Goal: Information Seeking & Learning: Learn about a topic

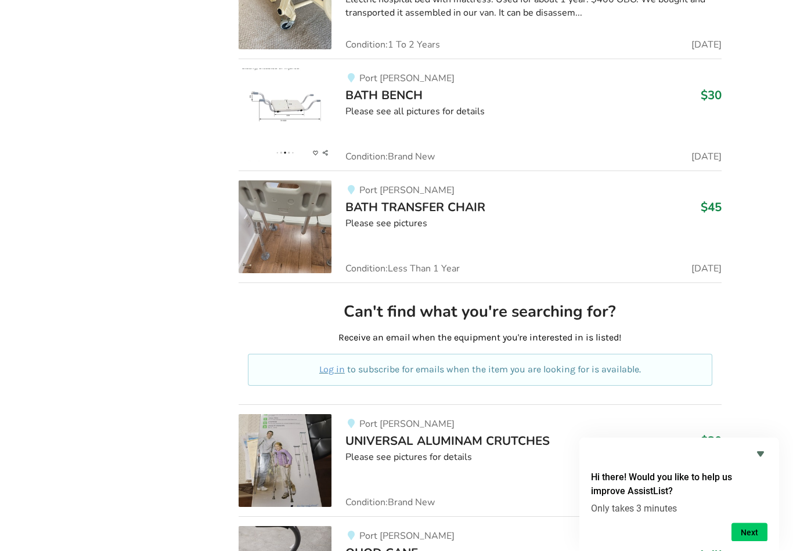
scroll to position [2829, 0]
click at [273, 104] on img at bounding box center [284, 114] width 93 height 93
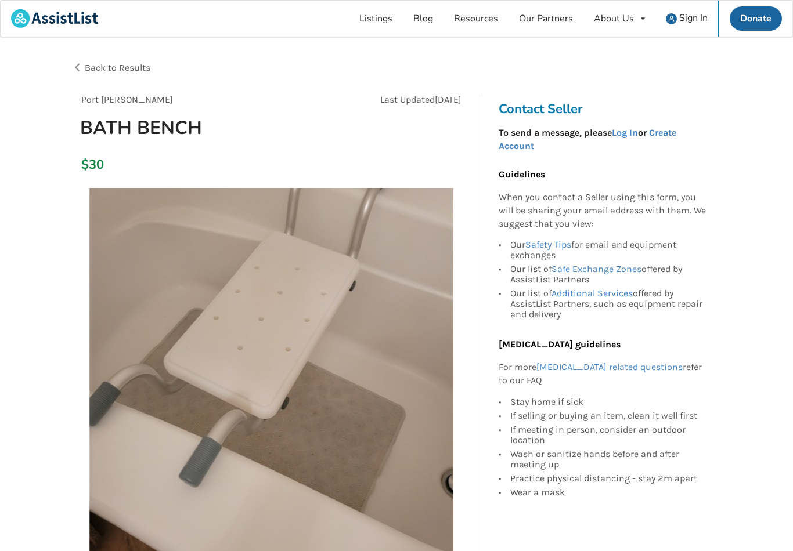
click at [473, 23] on link "Resources" at bounding box center [475, 19] width 65 height 36
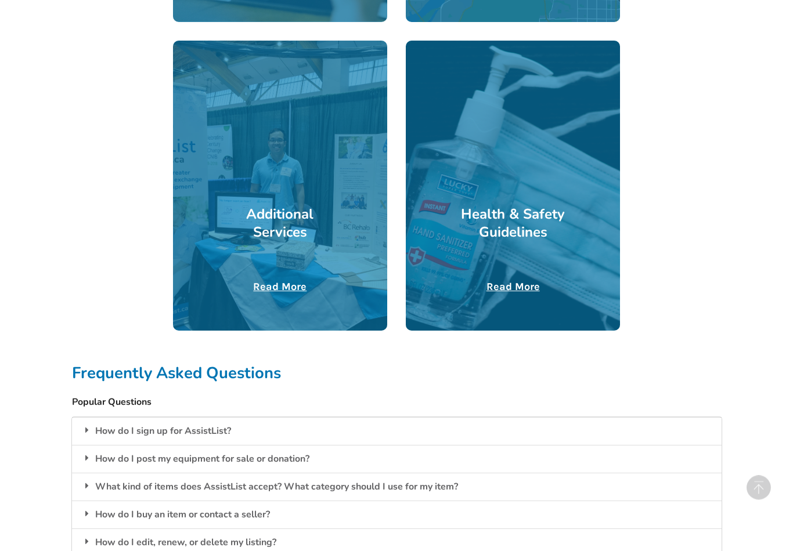
scroll to position [566, 0]
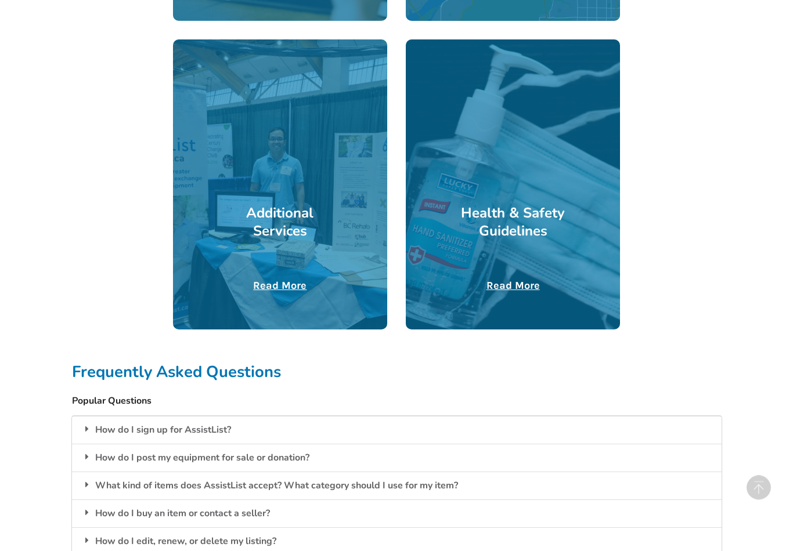
click at [274, 222] on h3 "Additional Services" at bounding box center [279, 223] width 107 height 36
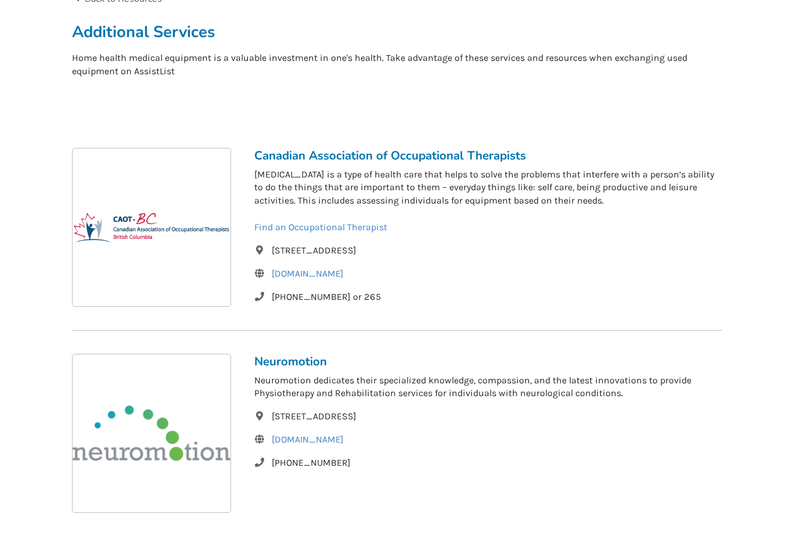
scroll to position [53, 0]
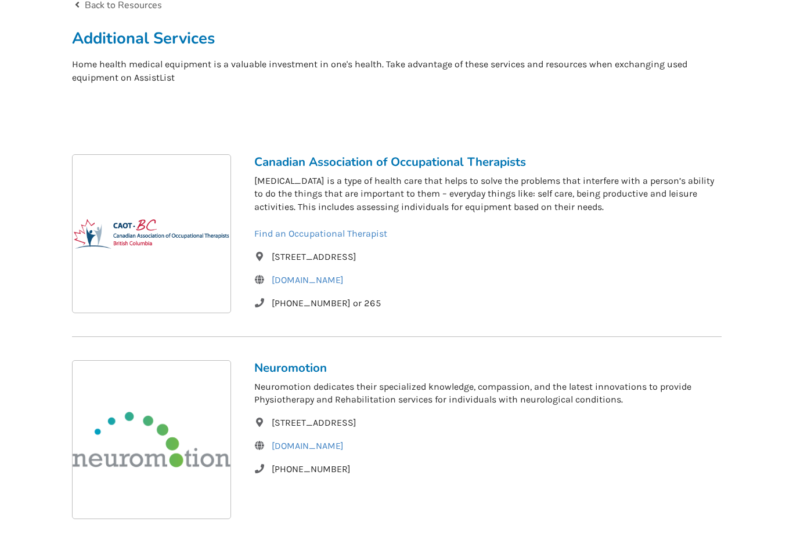
click at [137, 247] on img at bounding box center [152, 234] width 158 height 158
click at [285, 232] on link "Find an Occupational Therapist" at bounding box center [320, 233] width 133 height 11
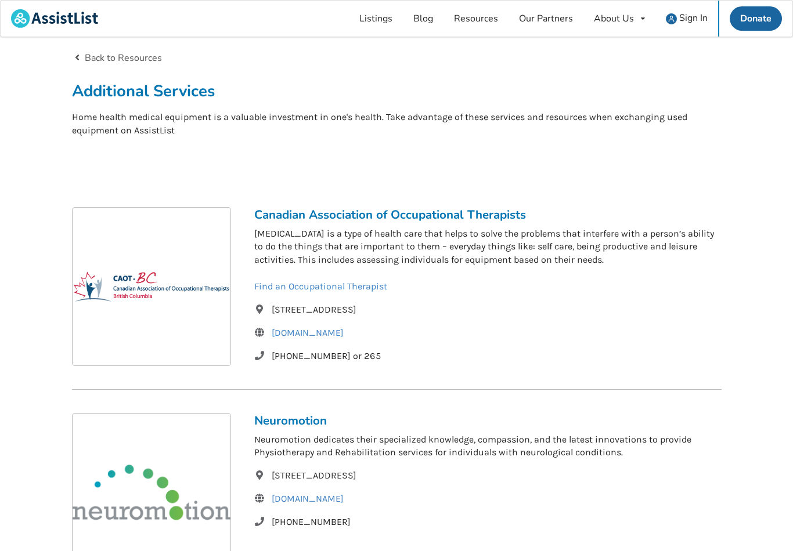
click at [374, 12] on link "Listings" at bounding box center [376, 19] width 54 height 36
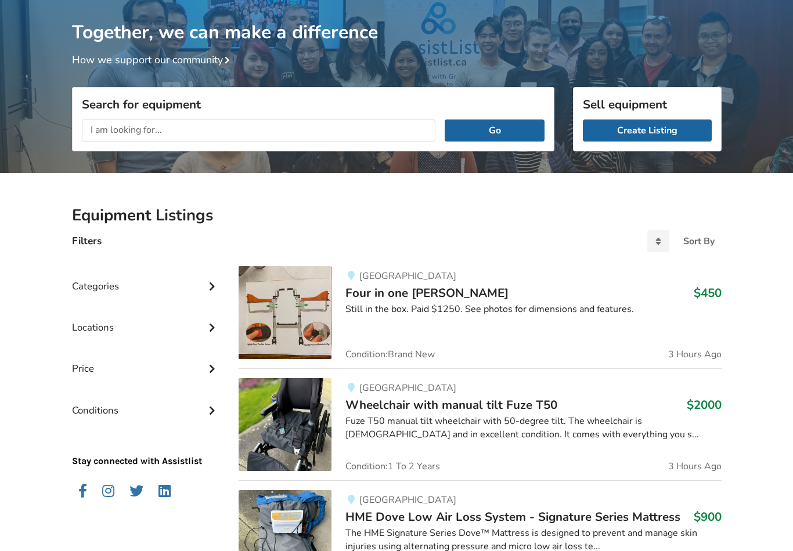
click at [96, 288] on div "Categories" at bounding box center [146, 277] width 149 height 41
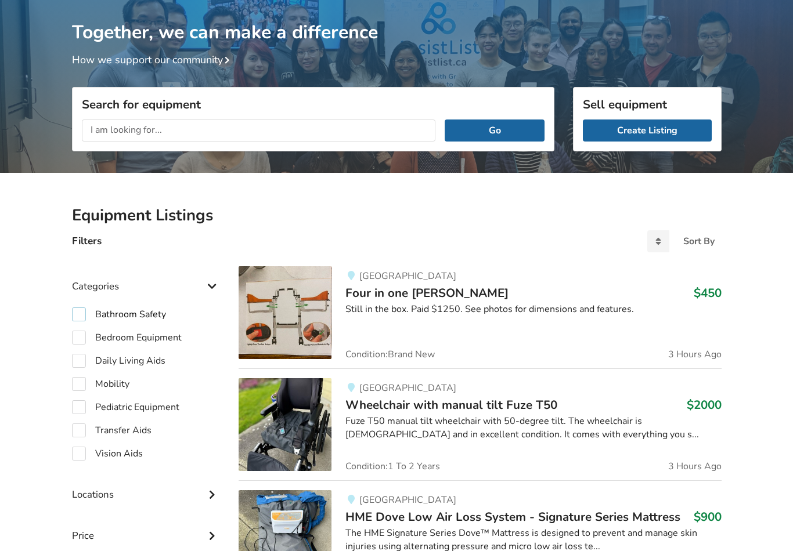
click at [90, 316] on label "Bathroom Safety" at bounding box center [119, 315] width 94 height 14
checkbox input "true"
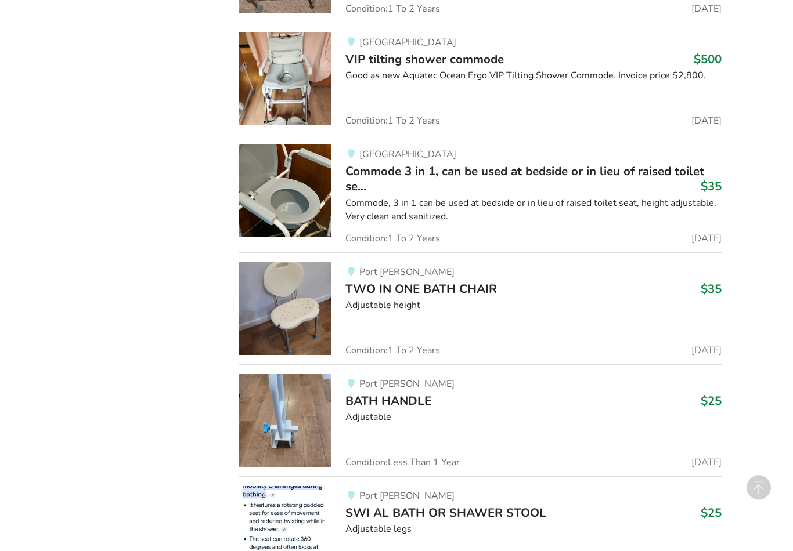
scroll to position [1074, 0]
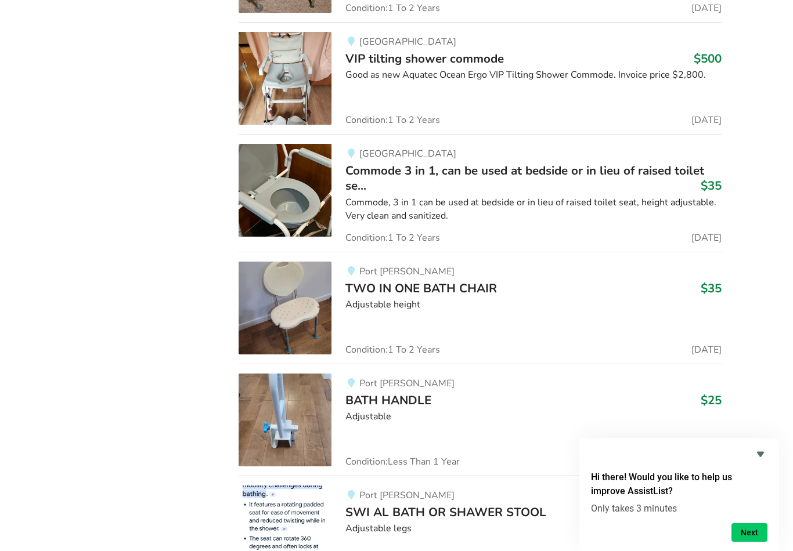
click at [279, 205] on img at bounding box center [284, 190] width 93 height 93
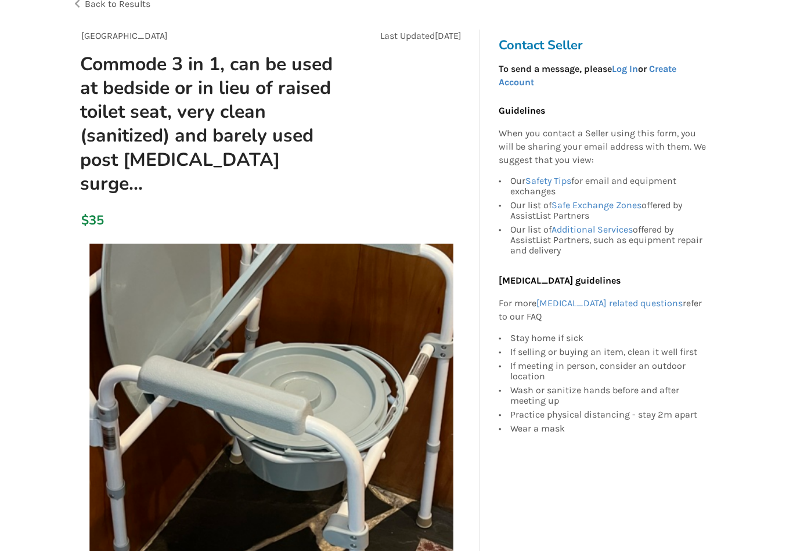
scroll to position [63, 0]
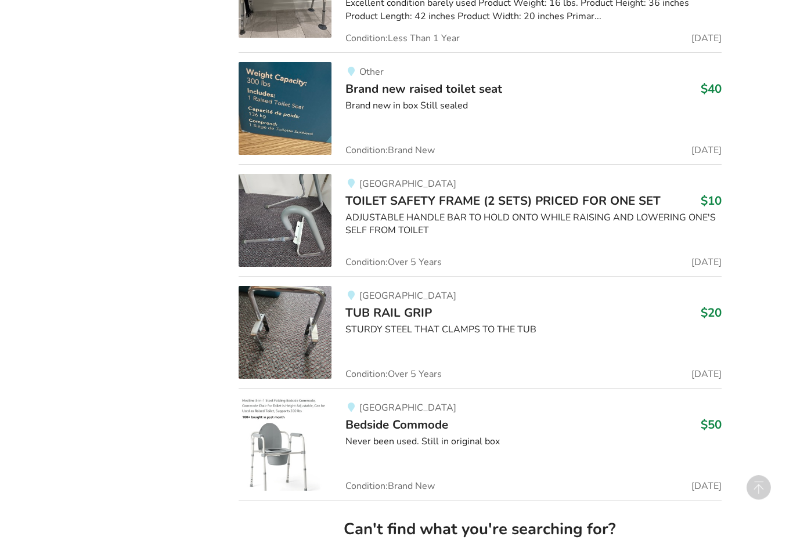
scroll to position [2622, 0]
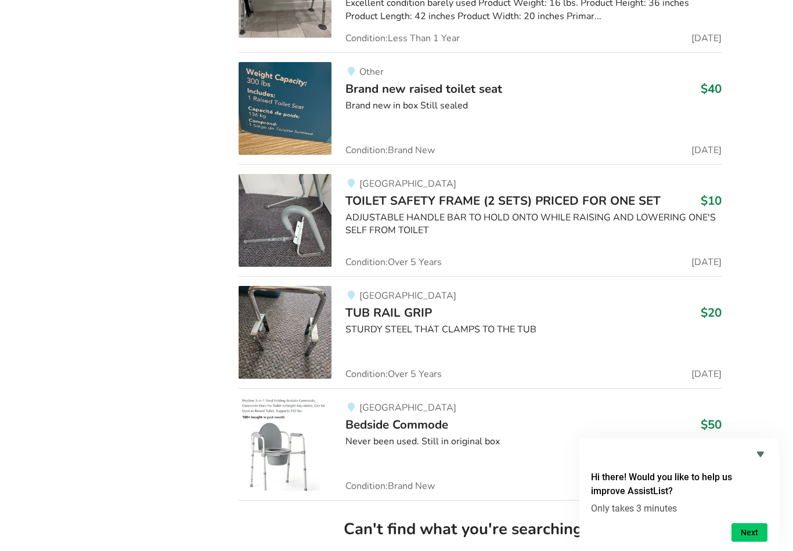
click at [274, 314] on img at bounding box center [284, 332] width 93 height 93
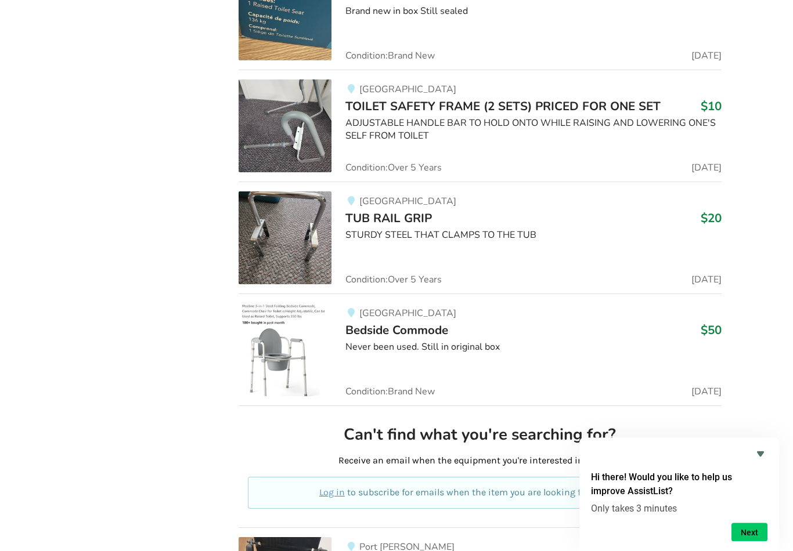
scroll to position [2717, 0]
click at [261, 148] on img at bounding box center [284, 125] width 93 height 93
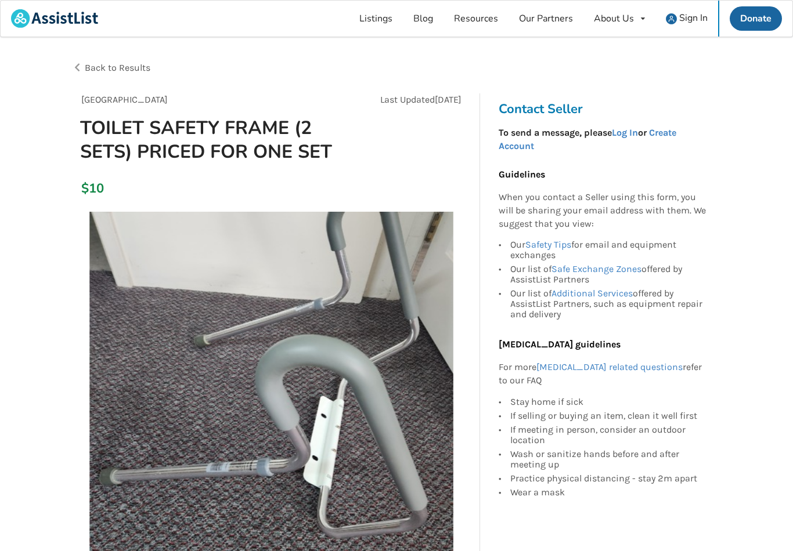
click at [636, 134] on link "Log In" at bounding box center [625, 132] width 26 height 11
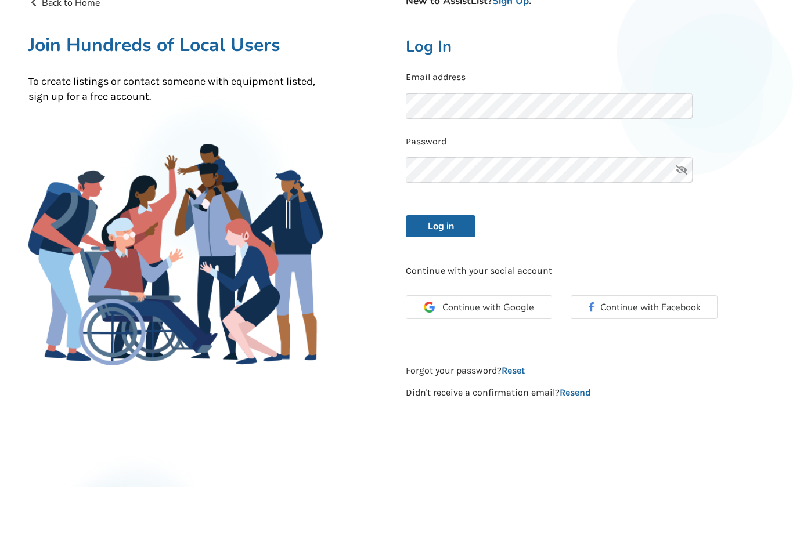
click at [417, 280] on button "Log in" at bounding box center [441, 291] width 70 height 22
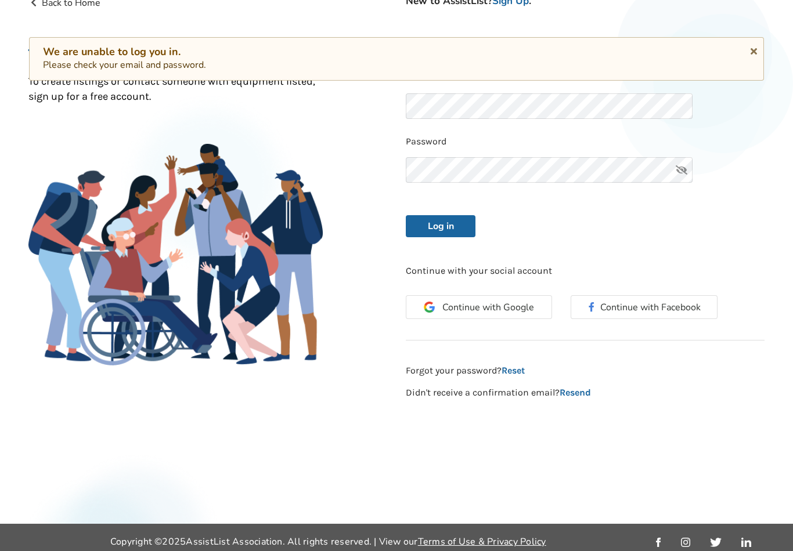
click at [459, 304] on span "Continue with Google" at bounding box center [488, 307] width 92 height 9
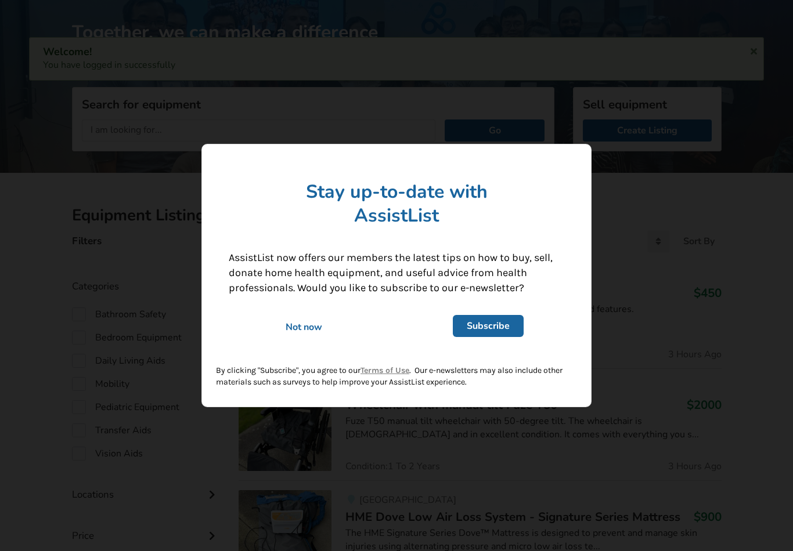
click at [297, 328] on div "Not now" at bounding box center [303, 327] width 167 height 13
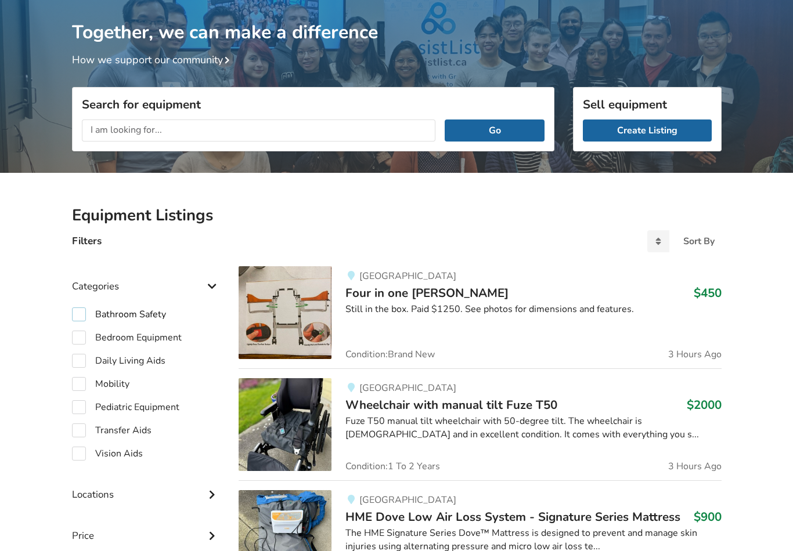
click at [78, 310] on label "Bathroom Safety" at bounding box center [119, 315] width 94 height 14
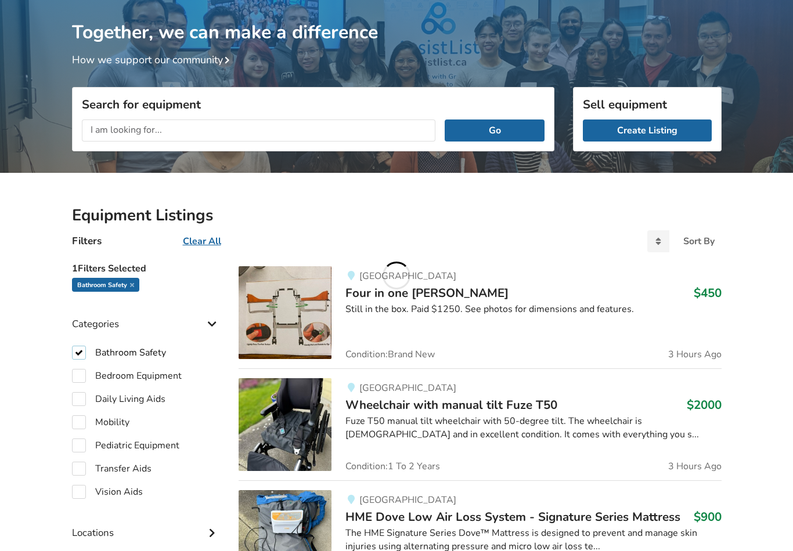
checkbox input "true"
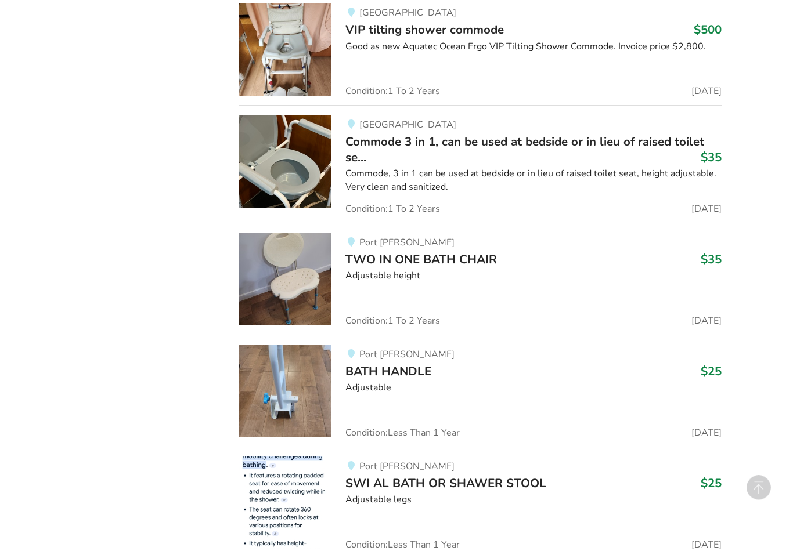
scroll to position [1093, 0]
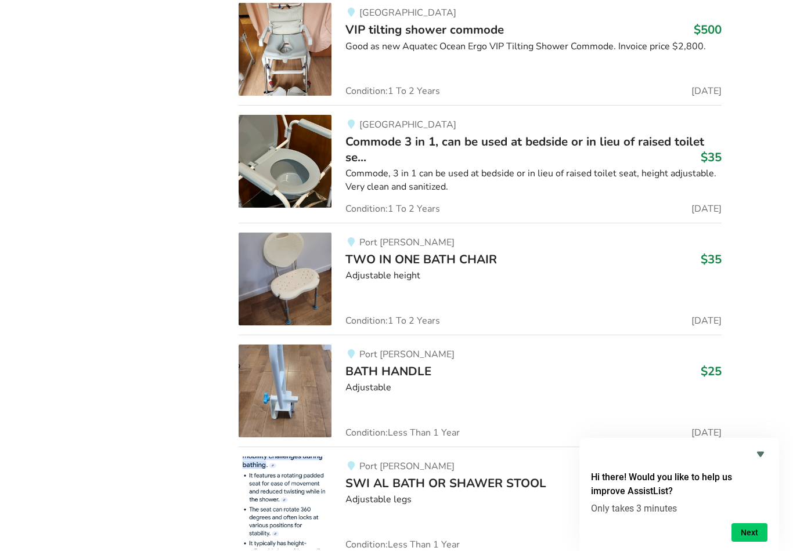
click at [759, 461] on icon "Hide survey" at bounding box center [760, 454] width 14 height 14
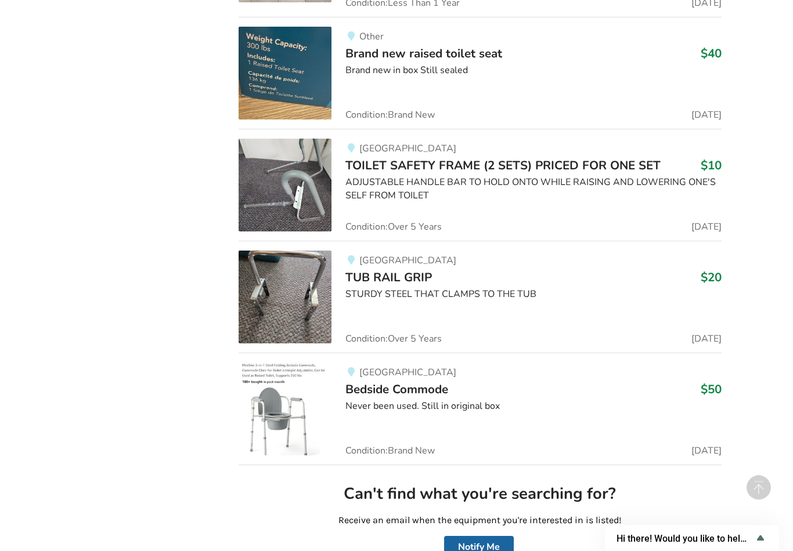
scroll to position [2618, 0]
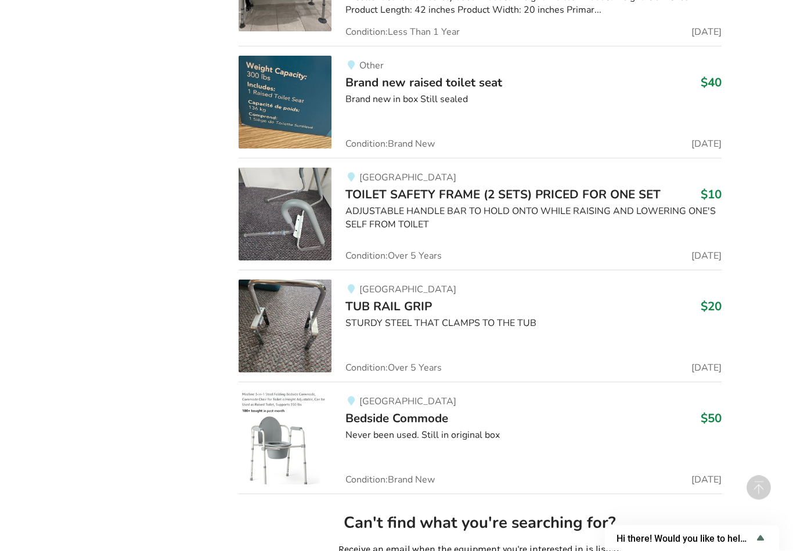
click at [285, 211] on img at bounding box center [284, 214] width 93 height 93
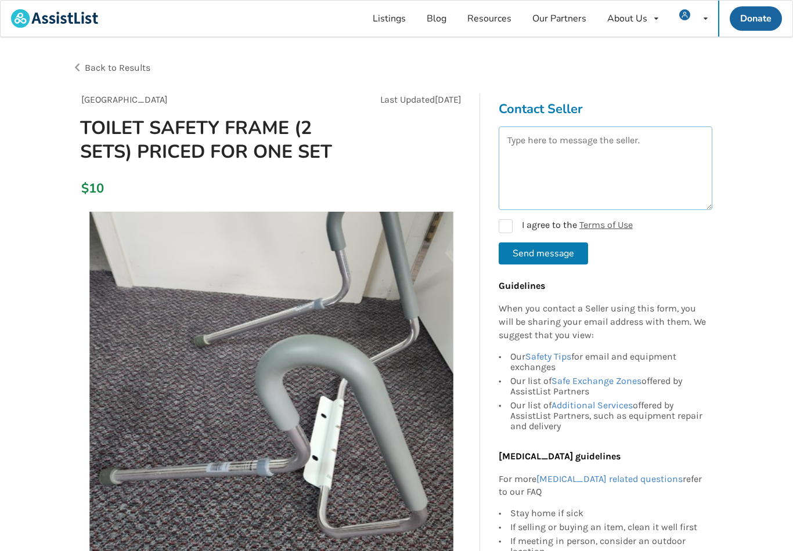
click at [533, 148] on textarea at bounding box center [605, 168] width 214 height 84
type textarea "Is this still available?"
click at [507, 219] on label "I agree to the Terms of Use" at bounding box center [565, 226] width 134 height 14
checkbox input "true"
click at [524, 250] on button "Send message" at bounding box center [542, 254] width 89 height 22
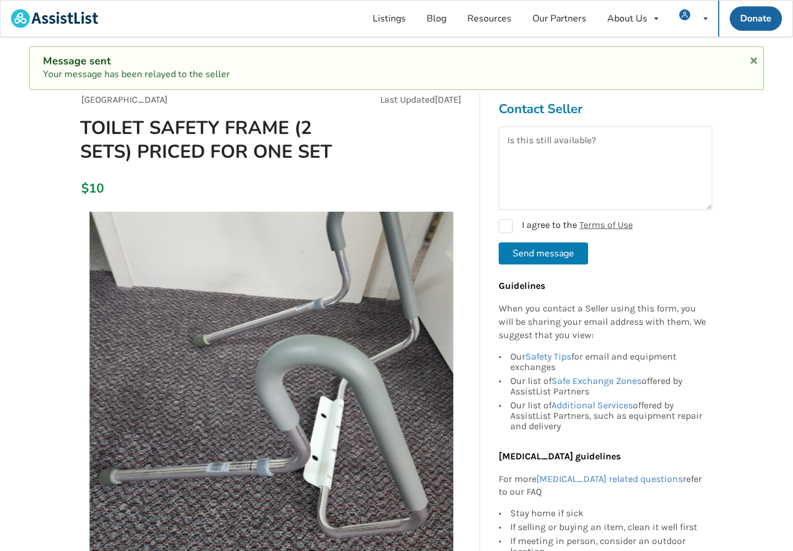
checkbox input "false"
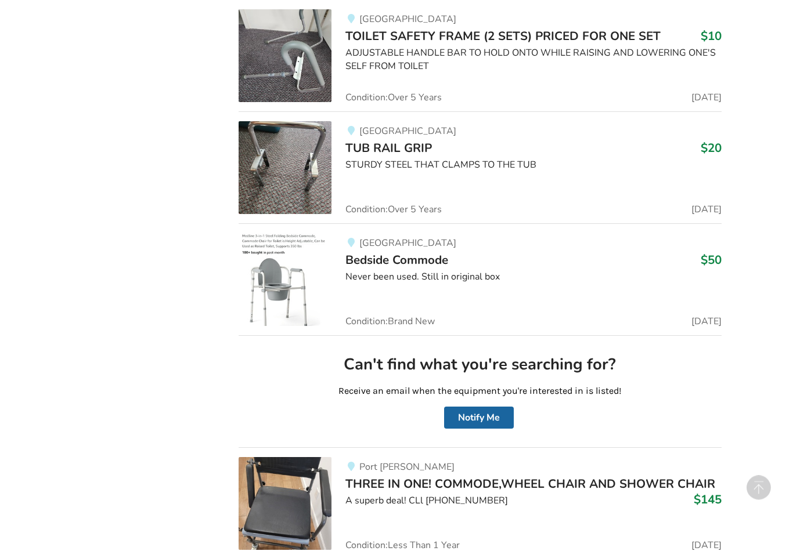
scroll to position [2779, 0]
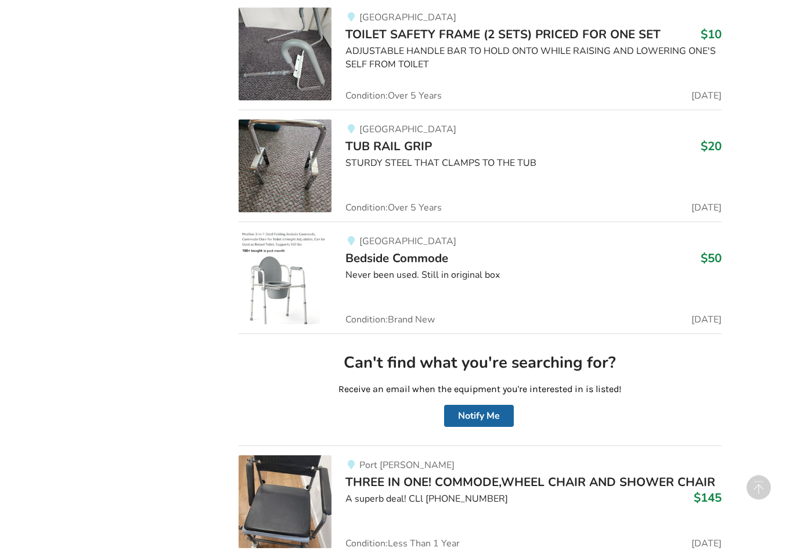
click at [267, 165] on img at bounding box center [284, 166] width 93 height 93
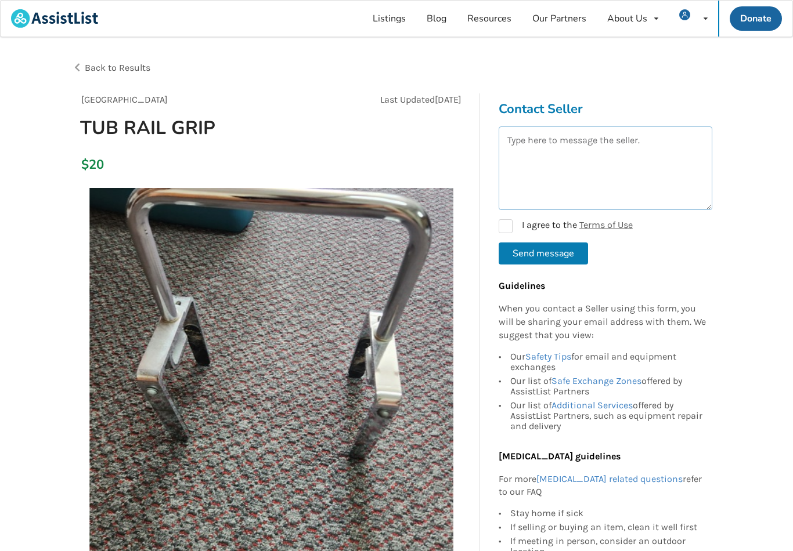
click at [531, 129] on textarea at bounding box center [605, 168] width 214 height 84
type textarea "Is this still available?"
click at [524, 251] on button "Send message" at bounding box center [542, 254] width 89 height 22
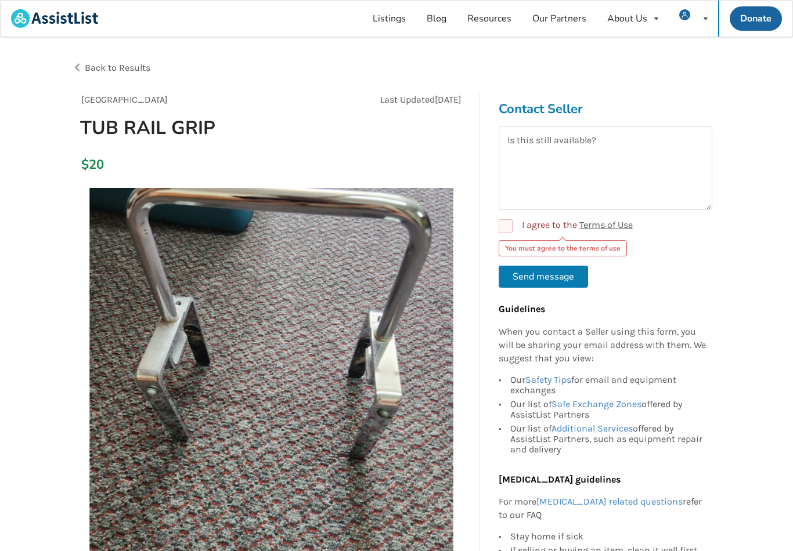
click at [508, 232] on label "I agree to the Terms of Use" at bounding box center [565, 226] width 134 height 14
checkbox input "true"
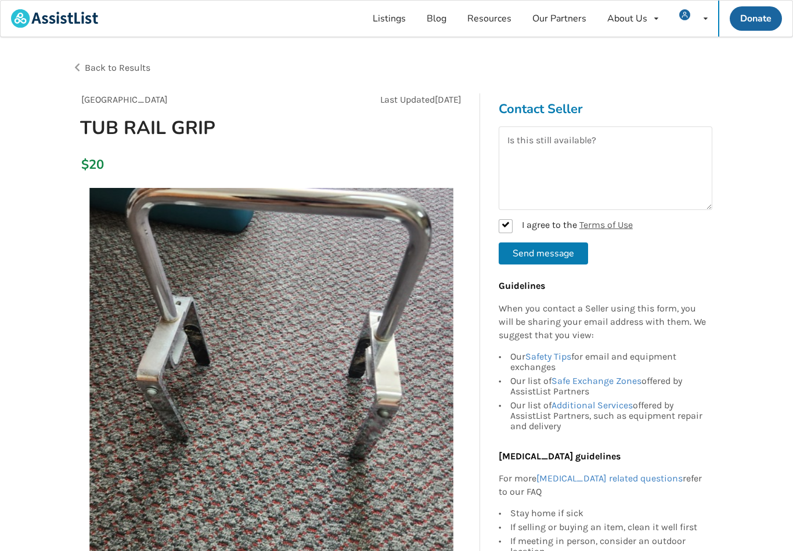
click at [527, 248] on button "Send message" at bounding box center [542, 254] width 89 height 22
checkbox input "false"
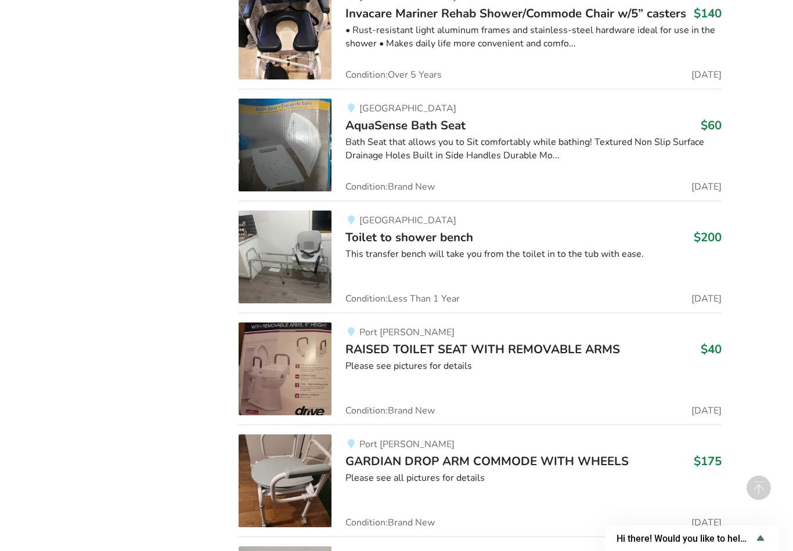
scroll to position [3478, 0]
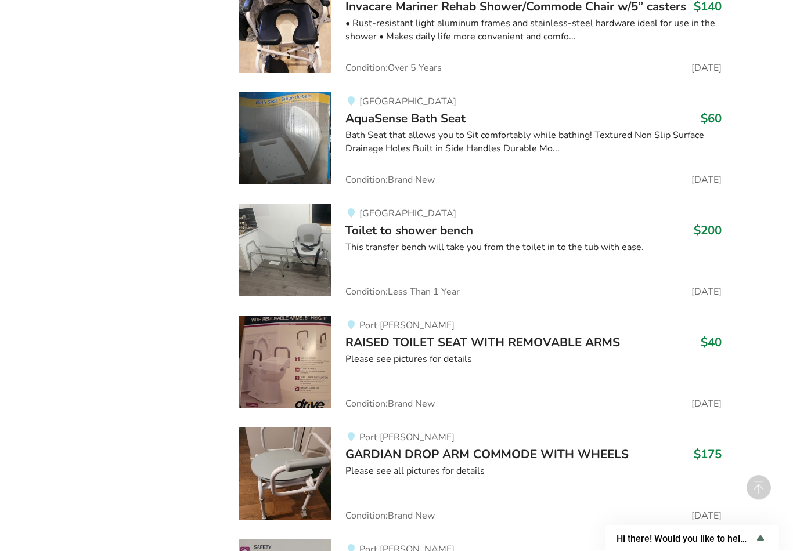
click at [281, 365] on img at bounding box center [284, 362] width 93 height 93
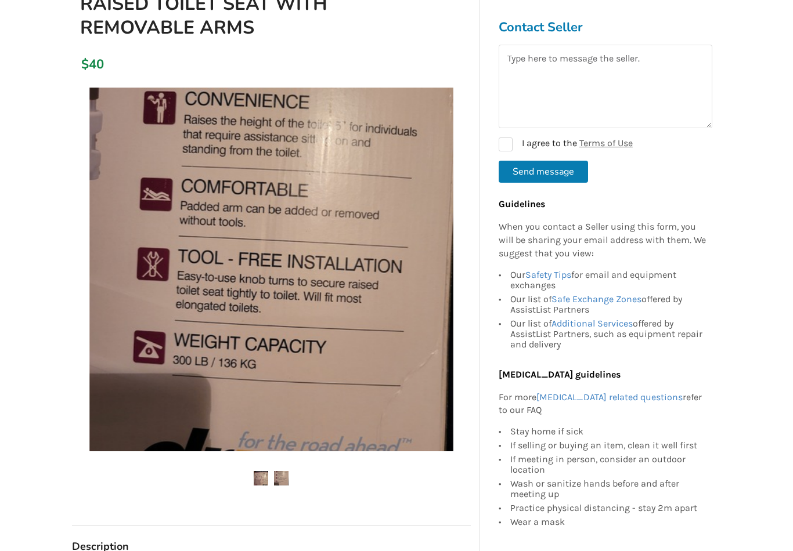
scroll to position [125, 0]
click at [281, 471] on img at bounding box center [281, 478] width 15 height 15
click at [281, 480] on img at bounding box center [281, 478] width 15 height 15
click at [259, 476] on img at bounding box center [261, 478] width 15 height 15
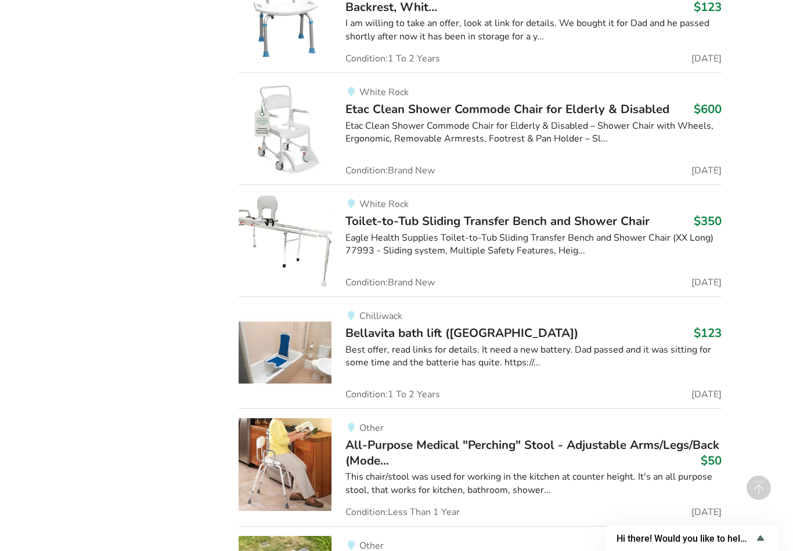
scroll to position [6664, 0]
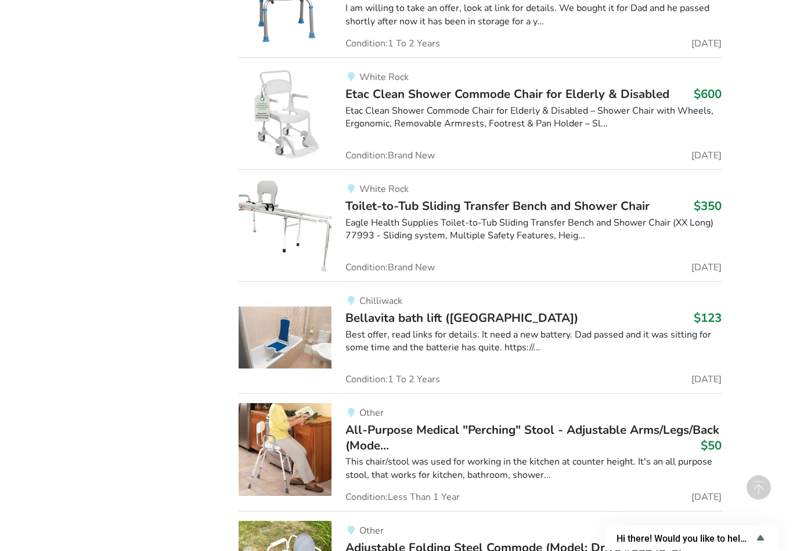
click at [273, 329] on img at bounding box center [284, 338] width 93 height 93
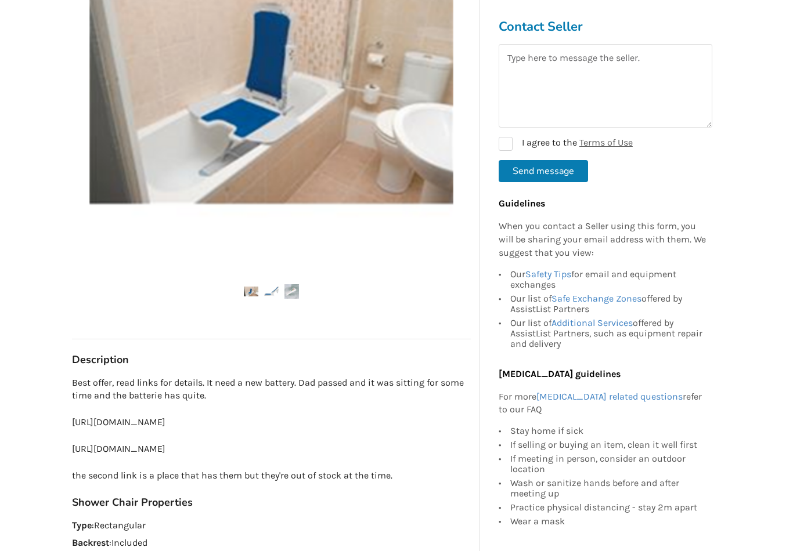
scroll to position [312, 0]
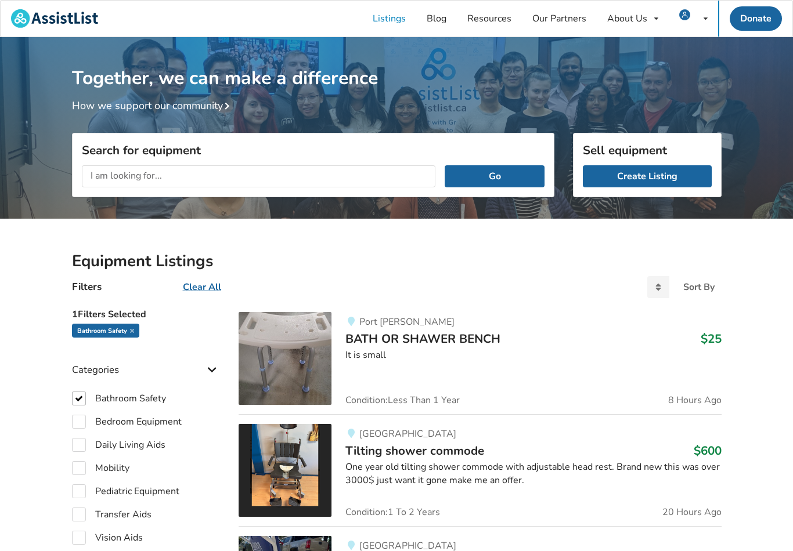
click at [137, 172] on input "text" at bounding box center [259, 176] width 354 height 22
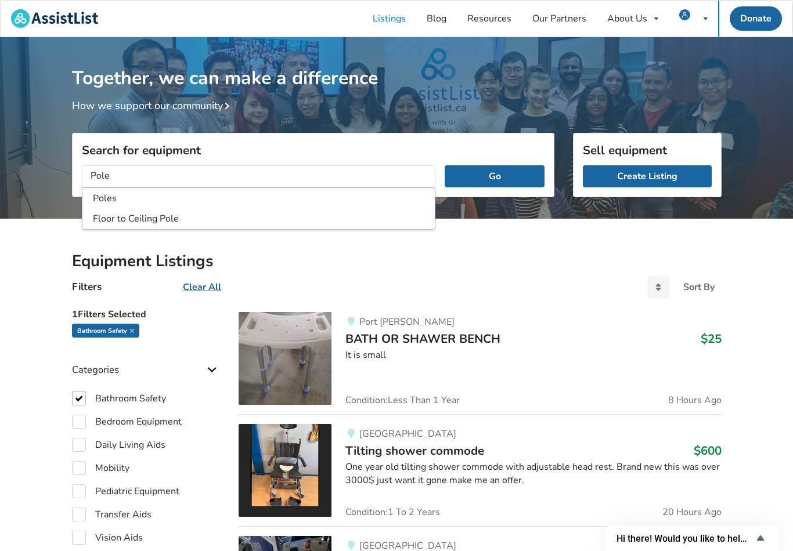
click at [111, 220] on li "Floor to Ceiling Pole" at bounding box center [259, 218] width 348 height 19
type input "Floor to Ceiling Pole"
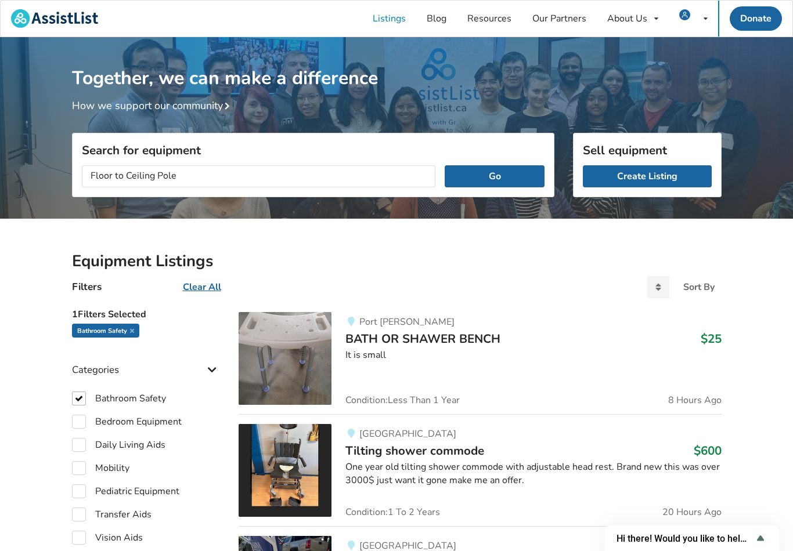
click at [479, 177] on button "Go" at bounding box center [493, 176] width 99 height 22
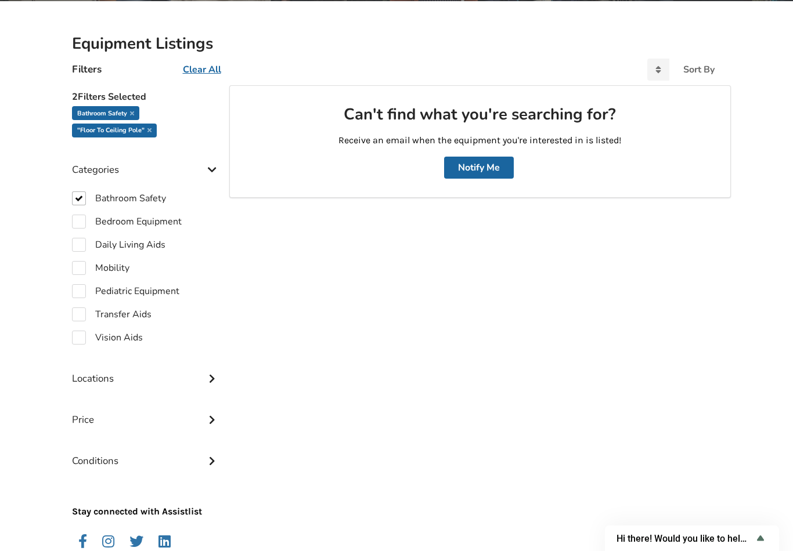
scroll to position [217, 0]
click at [80, 266] on label "Mobility" at bounding box center [100, 269] width 57 height 14
checkbox input "true"
click at [75, 287] on label "Pediatric Equipment" at bounding box center [125, 291] width 107 height 14
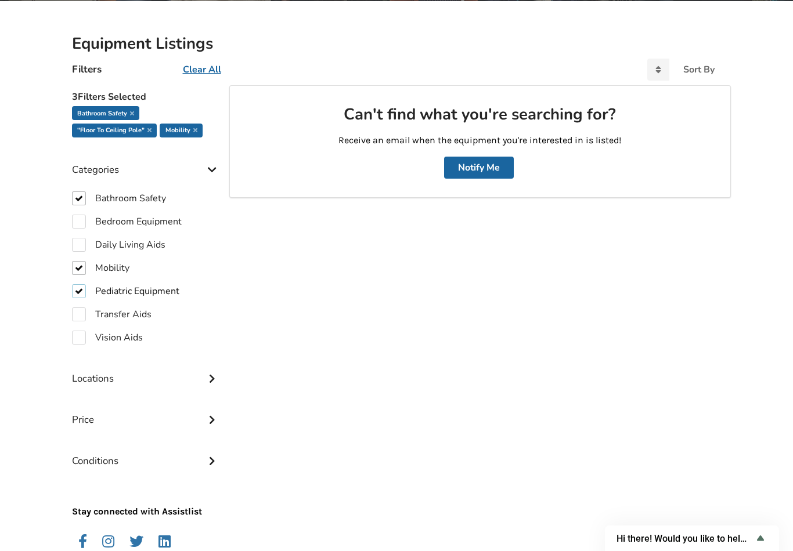
checkbox input "true"
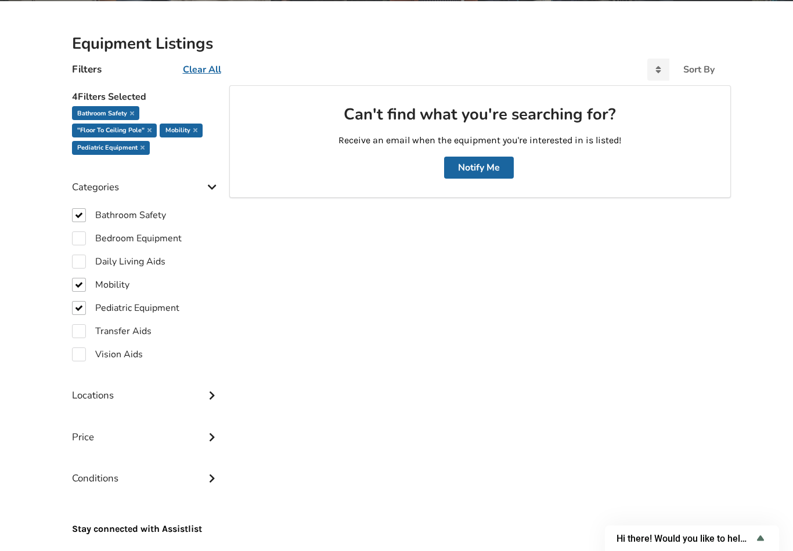
click at [69, 259] on div "4 Filters Selected Bathroom Safety "Floor to Ceiling Pole" Mobility Pediatric E…" at bounding box center [146, 328] width 167 height 487
click at [82, 263] on label "Daily Living Aids" at bounding box center [118, 262] width 93 height 14
checkbox input "true"
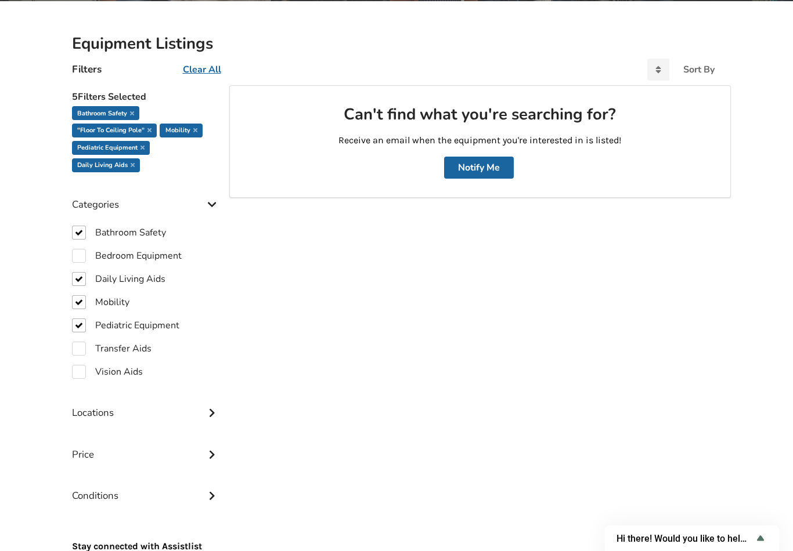
click at [69, 344] on div "5 Filters Selected Bathroom Safety "Floor to Ceiling Pole" Mobility Pediatric E…" at bounding box center [146, 337] width 167 height 504
click at [74, 348] on label "Transfer Aids" at bounding box center [111, 349] width 79 height 14
checkbox input "true"
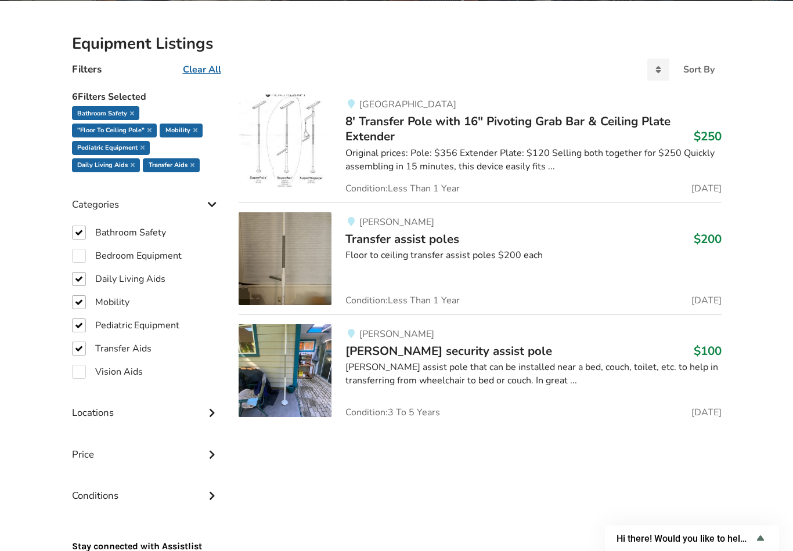
click at [276, 369] on img at bounding box center [284, 370] width 93 height 93
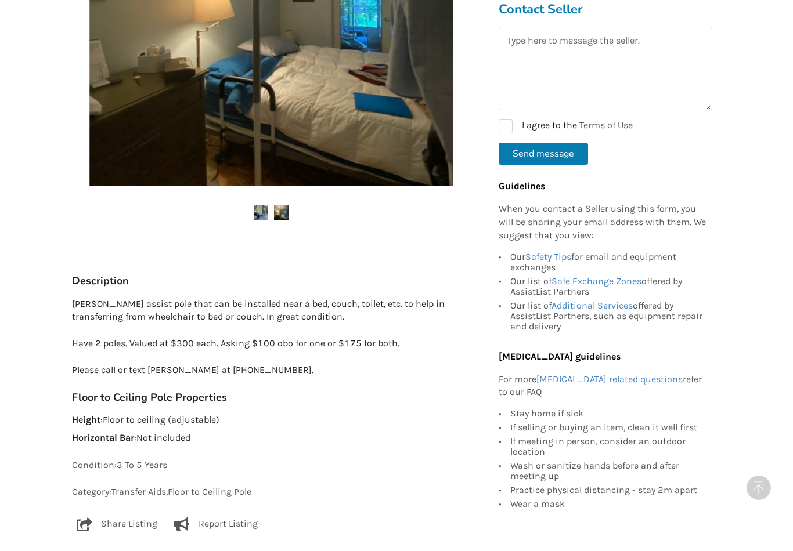
scroll to position [386, 0]
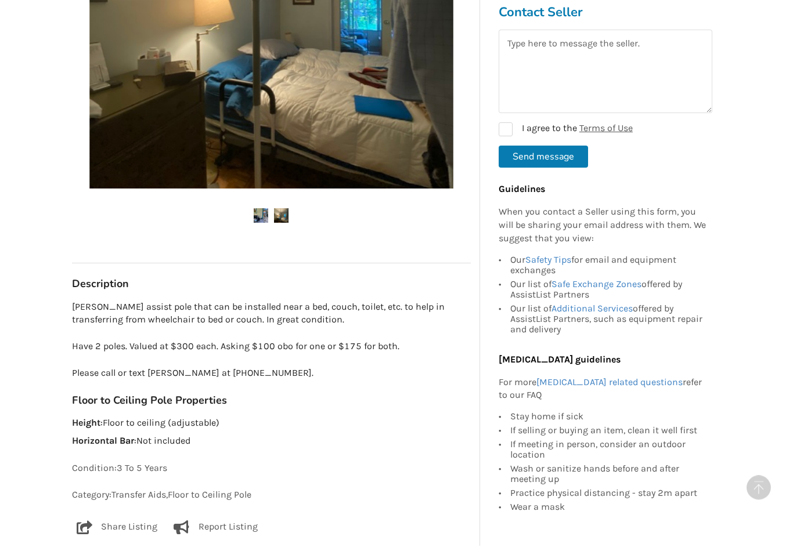
click at [284, 209] on img at bounding box center [281, 216] width 15 height 15
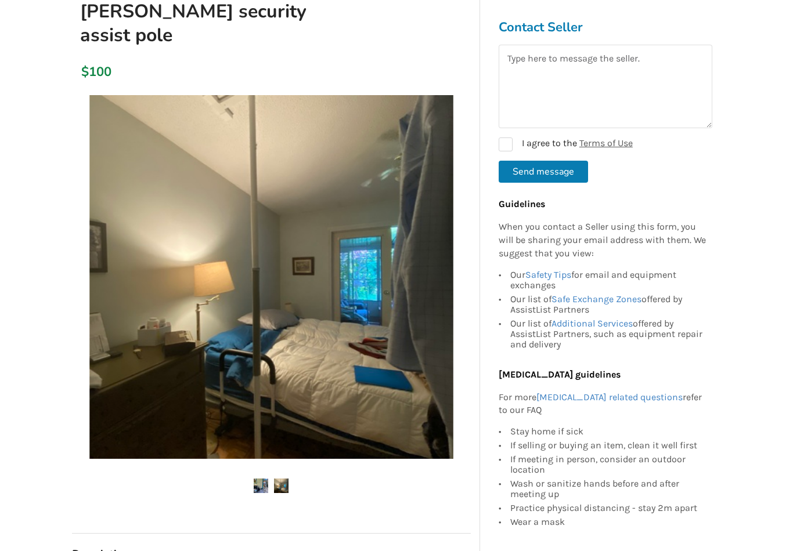
scroll to position [115, 0]
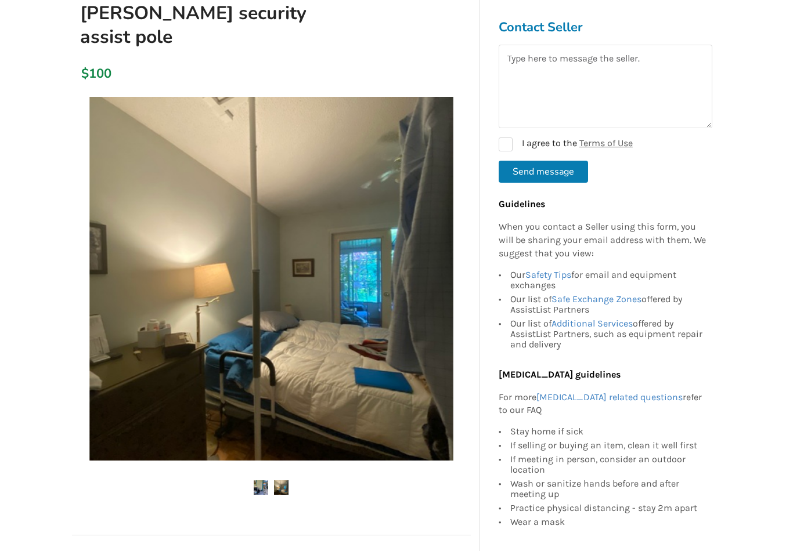
click at [249, 291] on img at bounding box center [271, 279] width 364 height 364
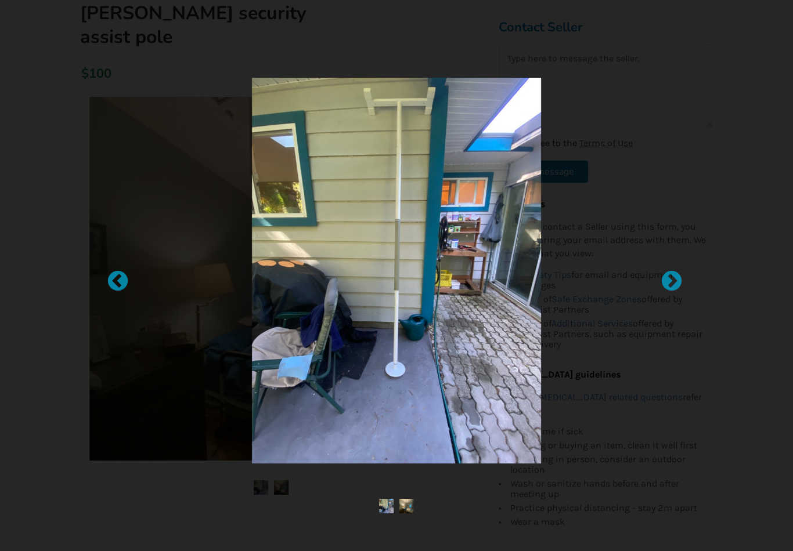
click at [670, 281] on div at bounding box center [666, 276] width 12 height 12
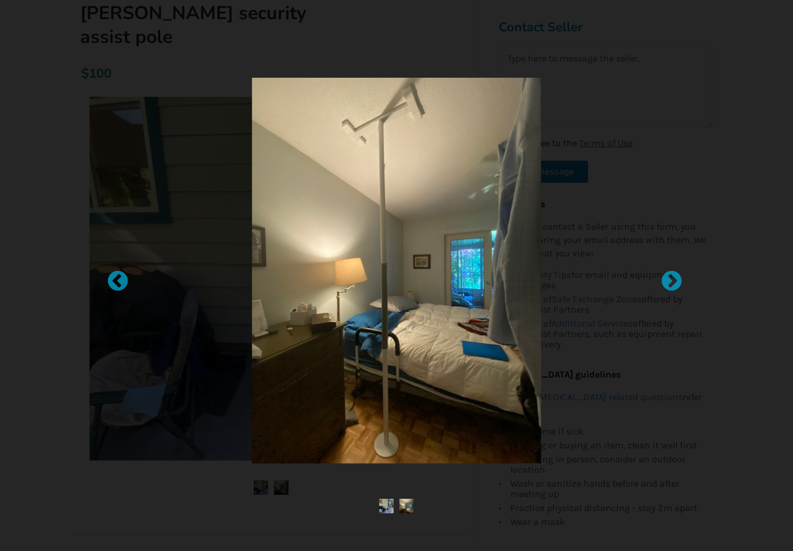
scroll to position [133, 0]
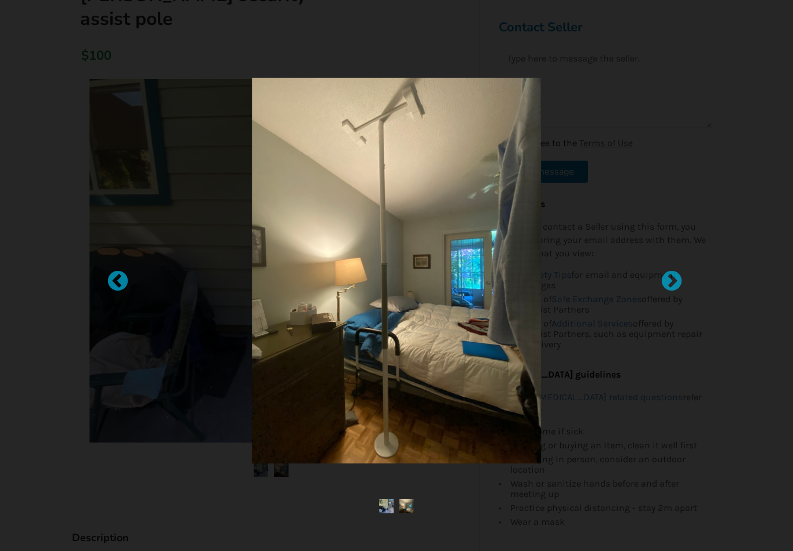
scroll to position [218, 0]
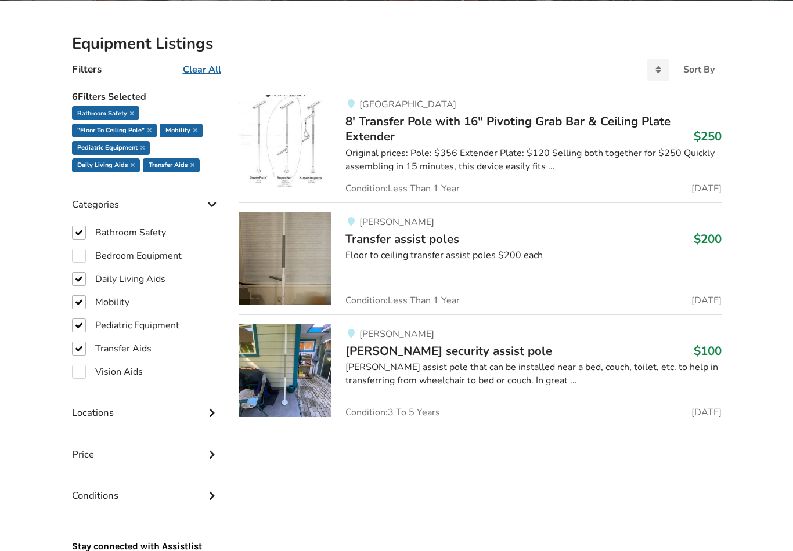
click at [277, 274] on img at bounding box center [284, 258] width 93 height 93
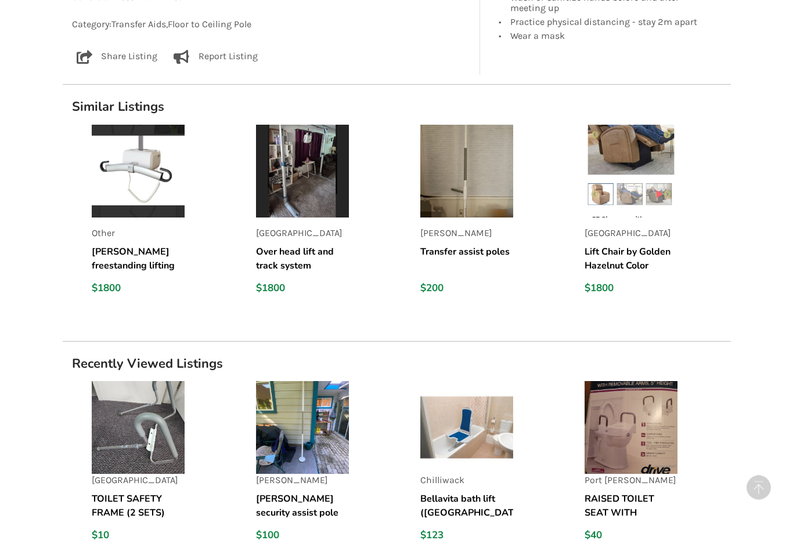
scroll to position [798, 0]
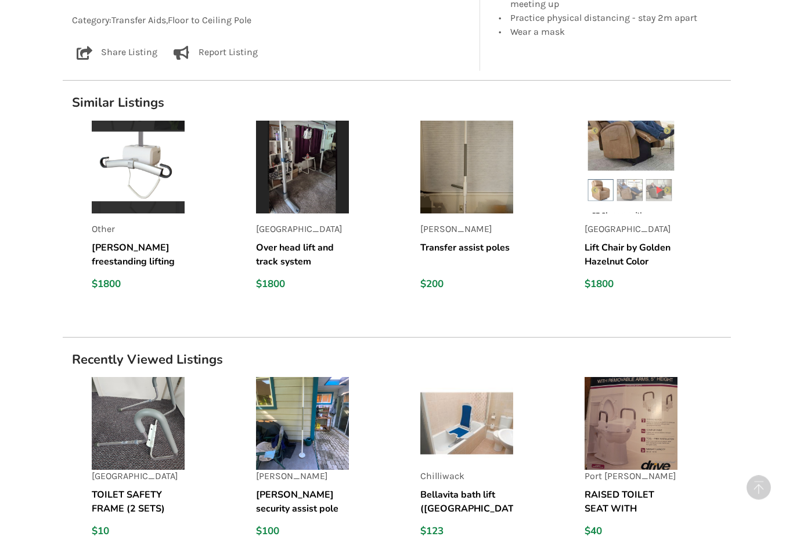
click at [460, 421] on img at bounding box center [466, 424] width 93 height 93
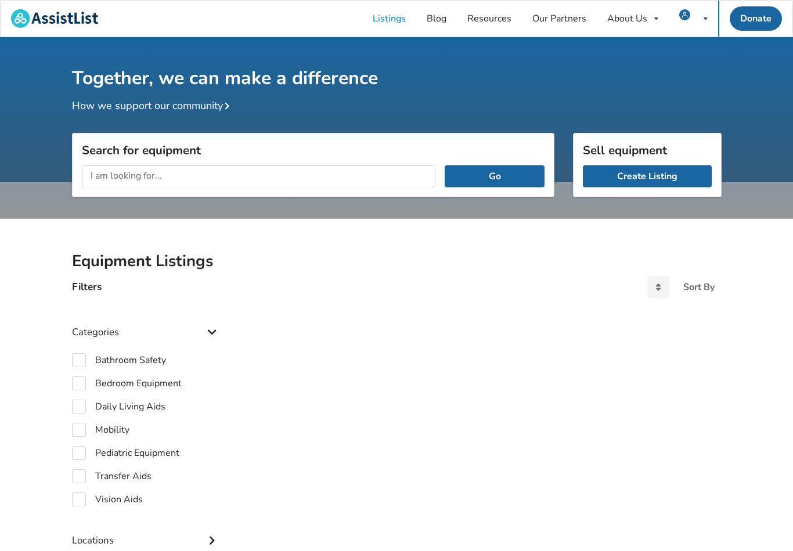
scroll to position [46, 0]
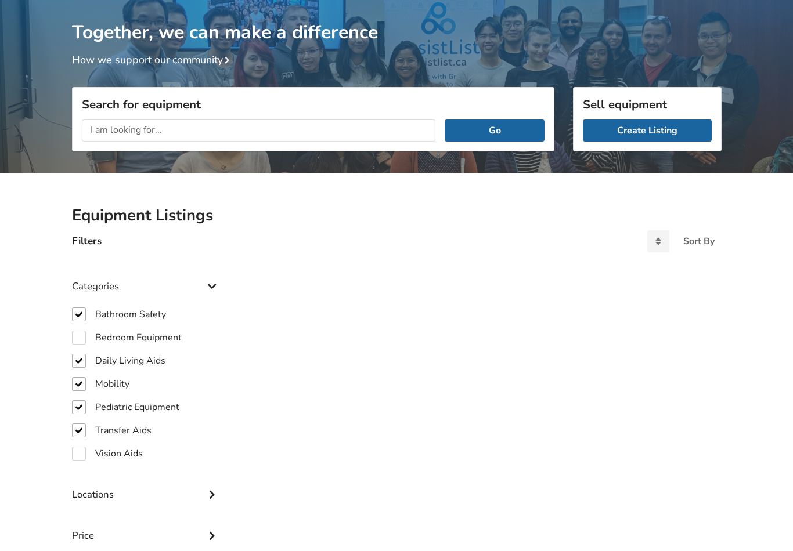
checkbox input "true"
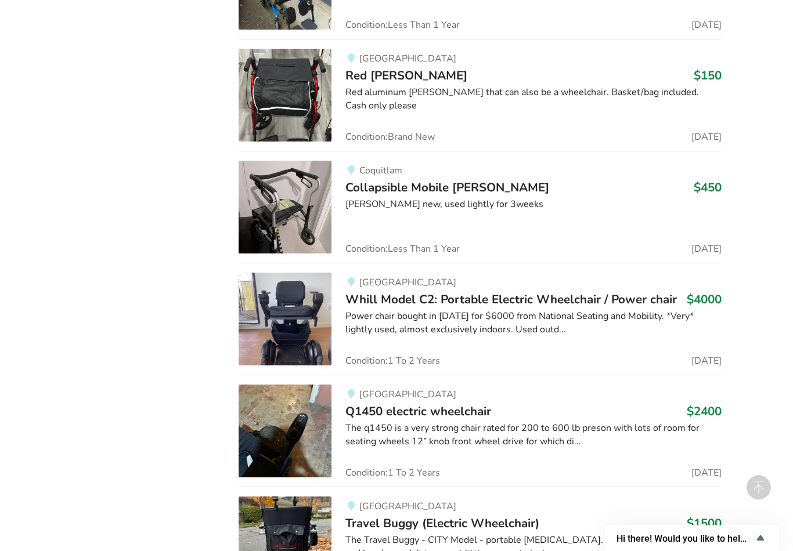
scroll to position [4520, 0]
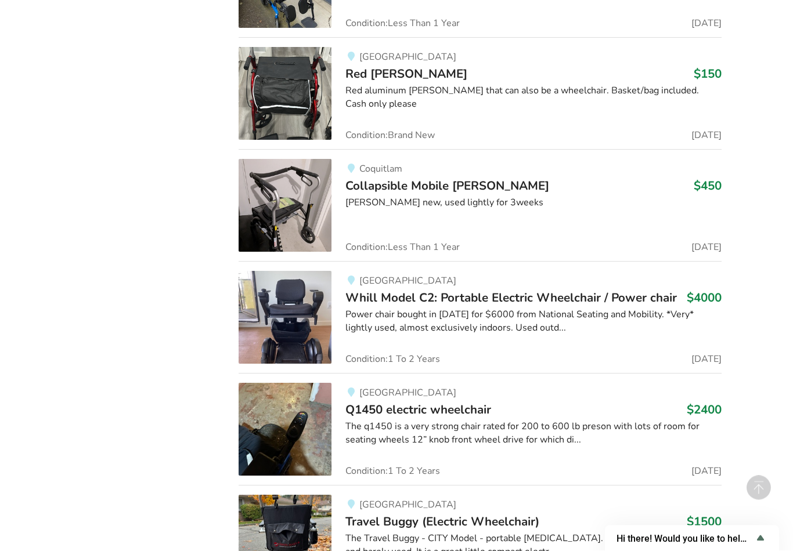
click at [279, 335] on img at bounding box center [284, 318] width 93 height 93
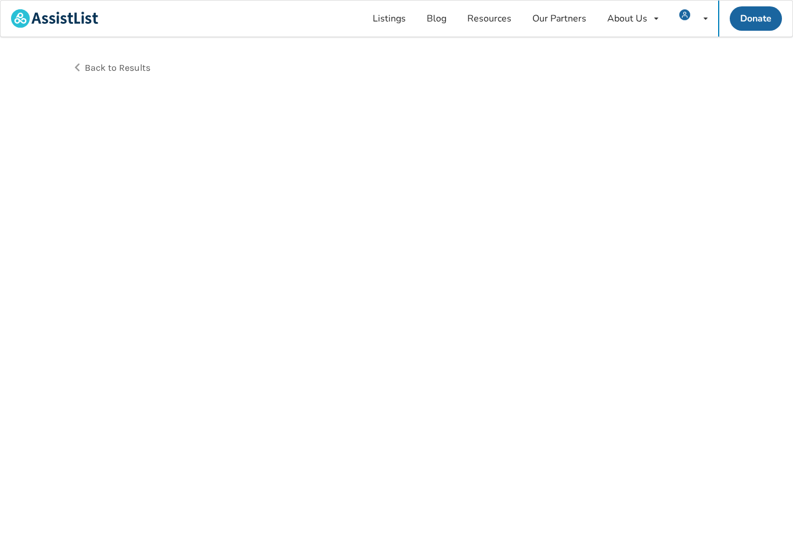
click at [73, 65] on div "Back to Results" at bounding box center [234, 68] width 325 height 32
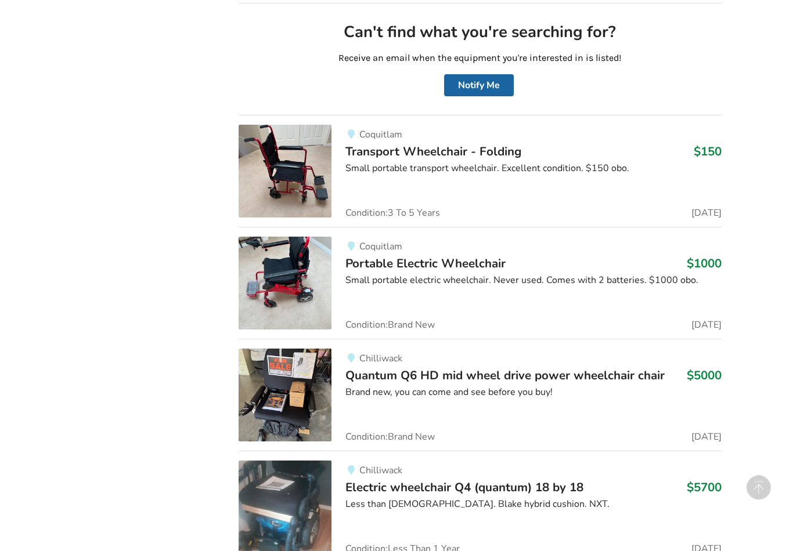
scroll to position [3088, 0]
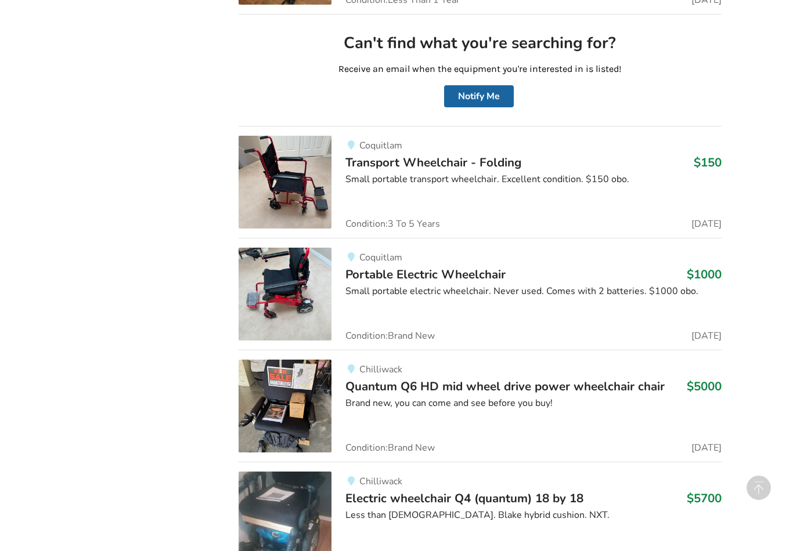
click at [263, 294] on img at bounding box center [284, 294] width 93 height 93
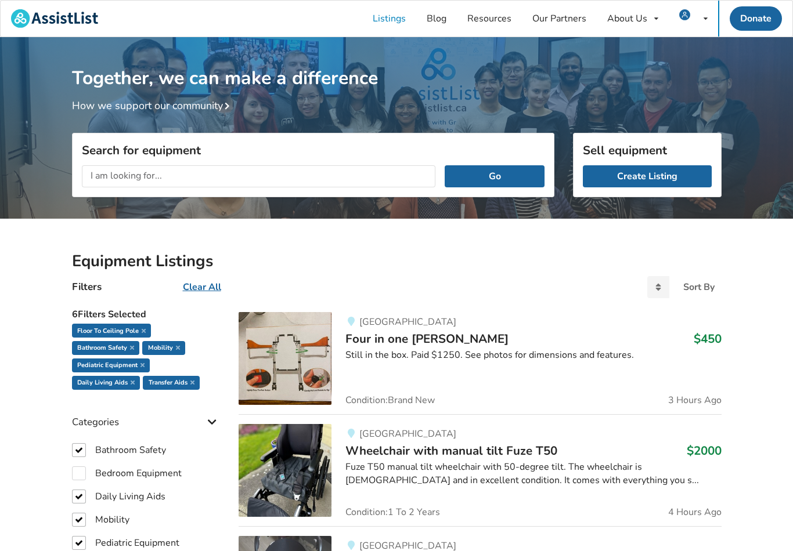
click at [120, 171] on input "text" at bounding box center [259, 176] width 354 height 22
type input "Portable wheelchair"
click at [482, 171] on button "Go" at bounding box center [493, 176] width 99 height 22
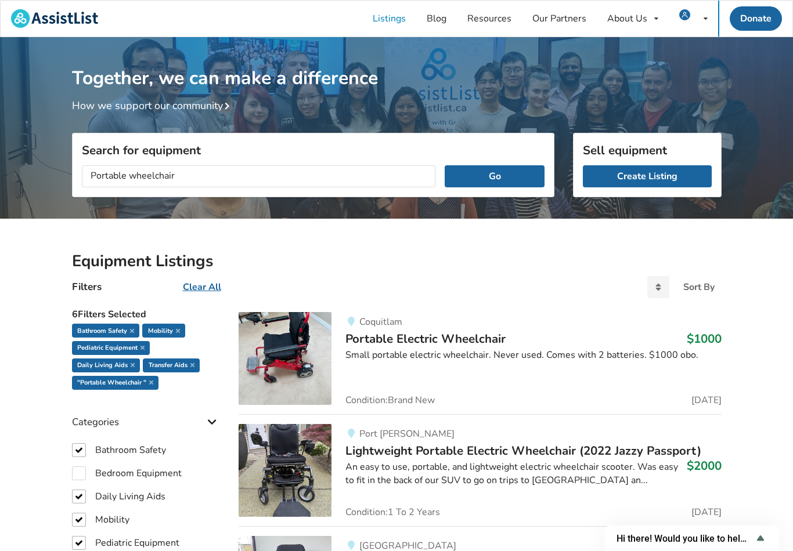
click at [165, 104] on link "How we support our community" at bounding box center [153, 106] width 162 height 14
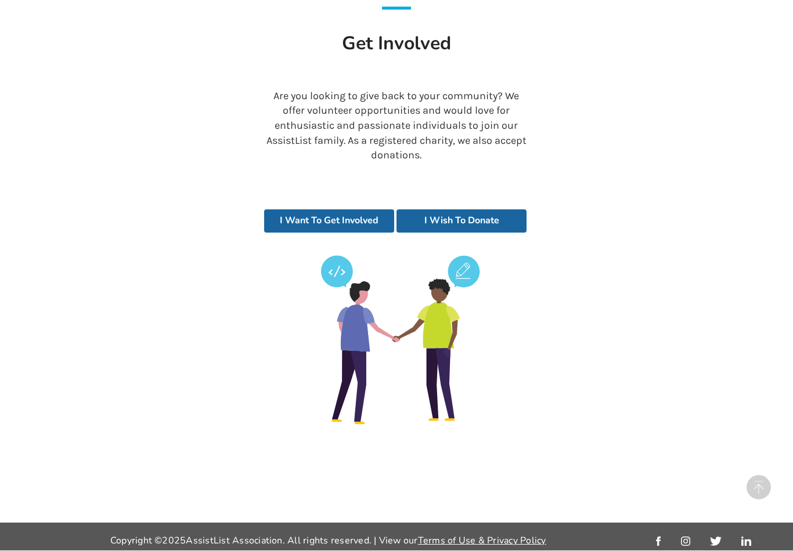
scroll to position [2496, 0]
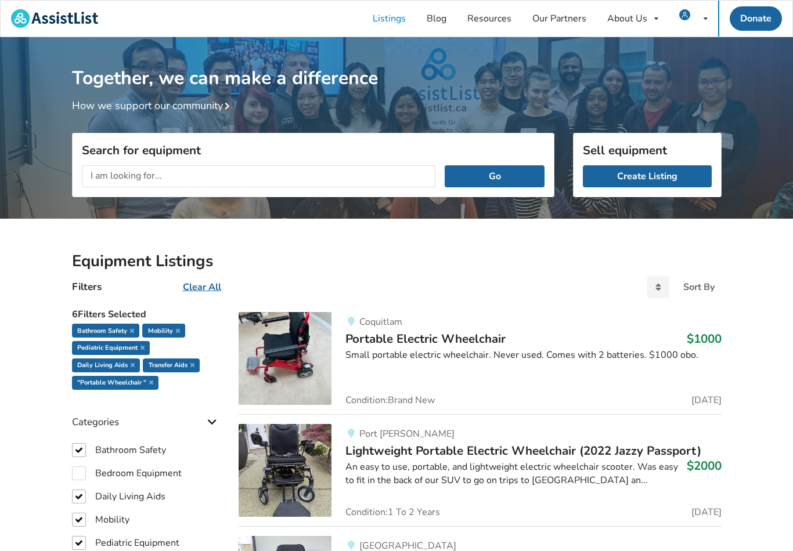
click at [562, 24] on link "Our Partners" at bounding box center [559, 19] width 75 height 36
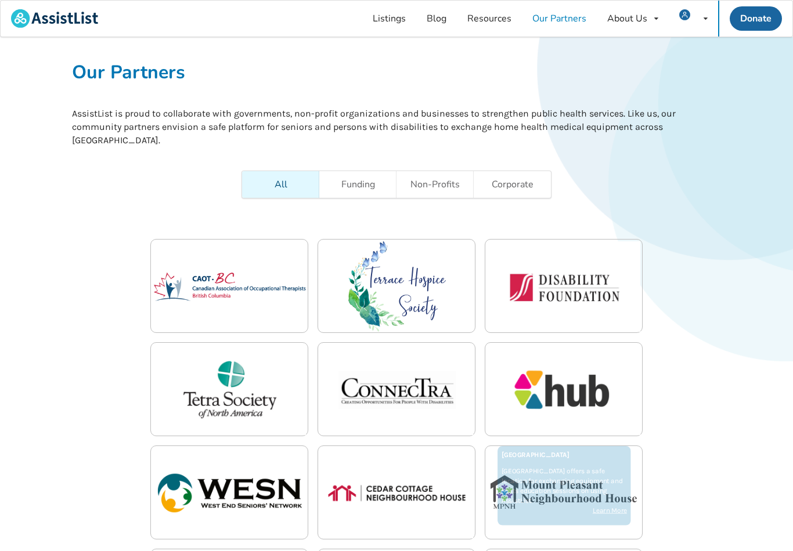
click at [540, 497] on p "[GEOGRAPHIC_DATA] offers a safe location for exchanging equipment and hosts edu…" at bounding box center [564, 494] width 149 height 46
